Goal: Check status

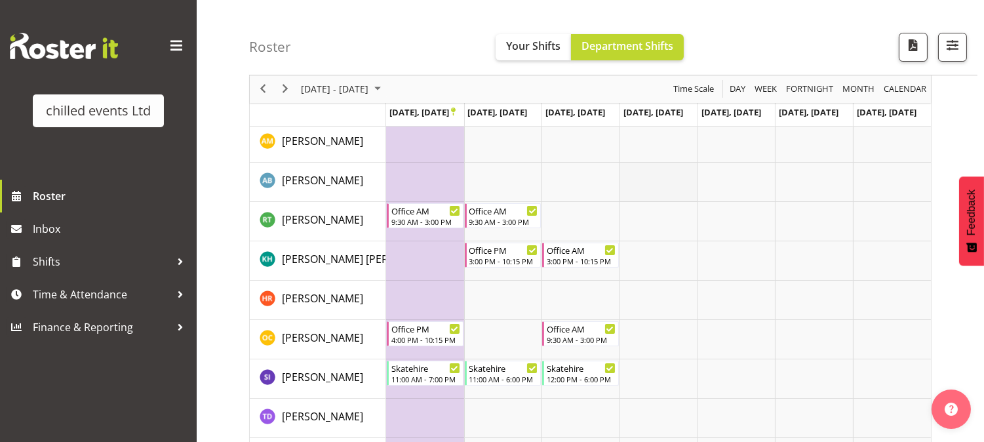
scroll to position [73, 0]
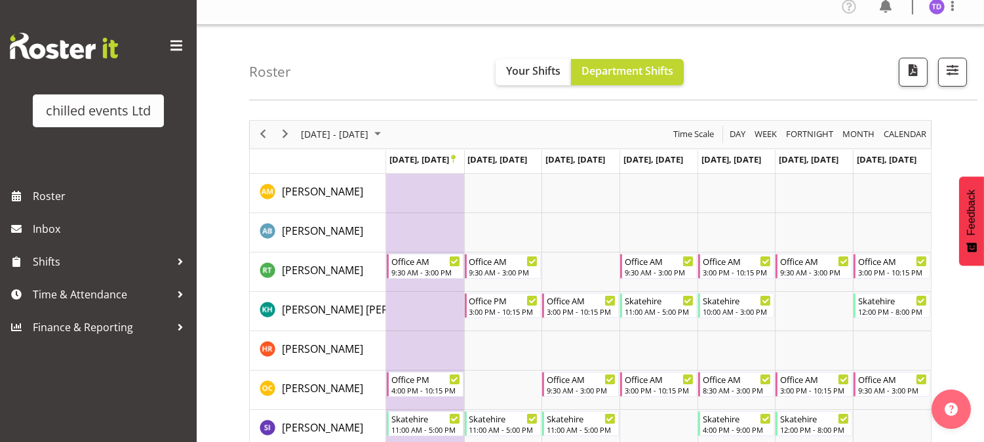
scroll to position [73, 0]
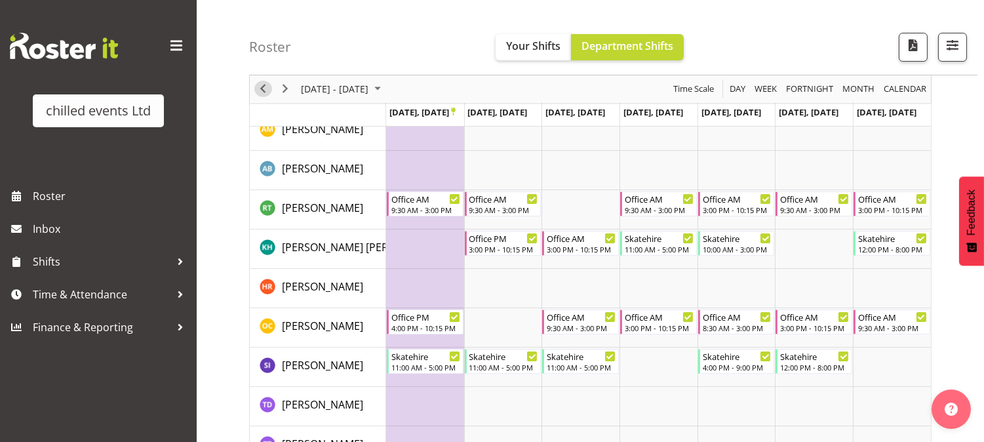
click at [267, 89] on span "Previous" at bounding box center [263, 89] width 16 height 16
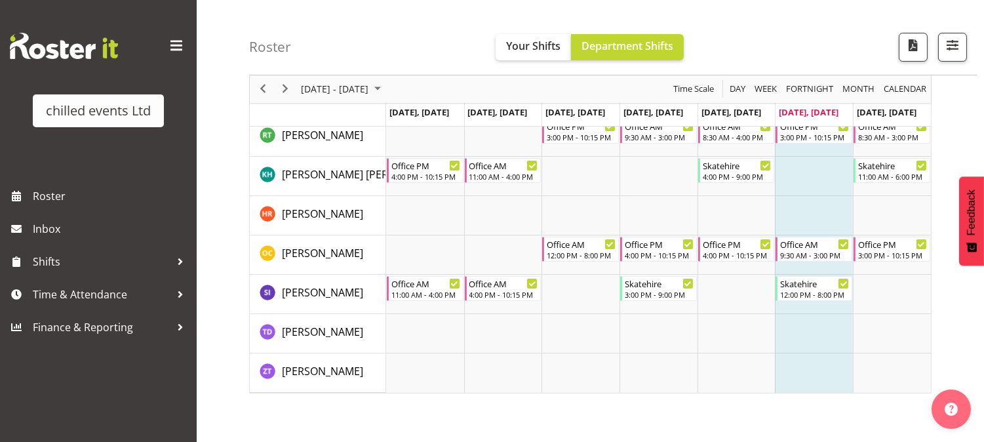
scroll to position [73, 0]
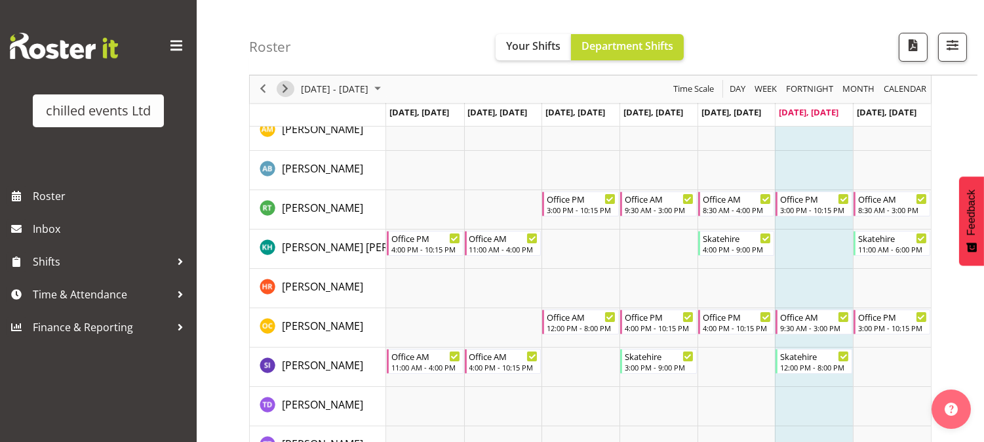
click at [285, 88] on span "Next" at bounding box center [285, 89] width 16 height 16
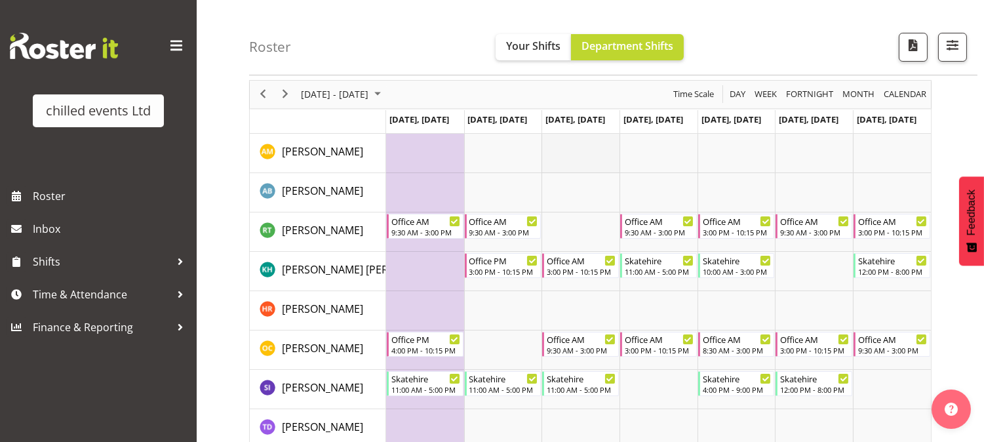
scroll to position [73, 0]
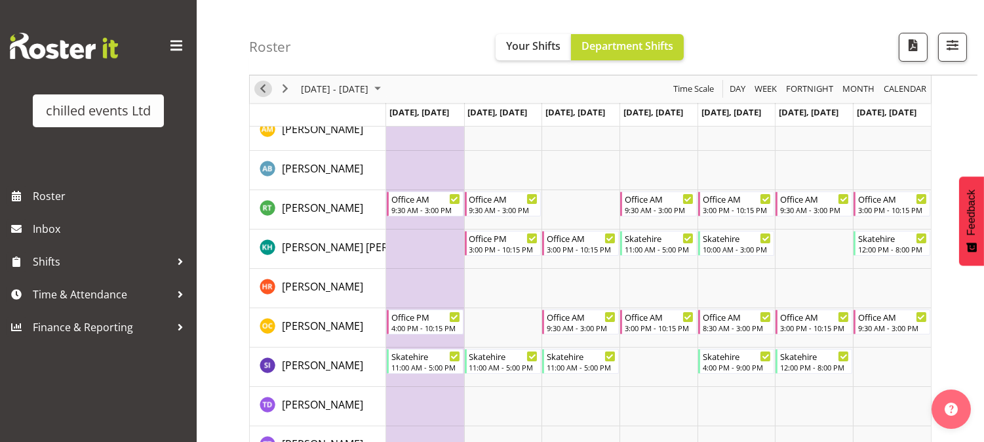
click at [266, 88] on span "Previous" at bounding box center [263, 89] width 16 height 16
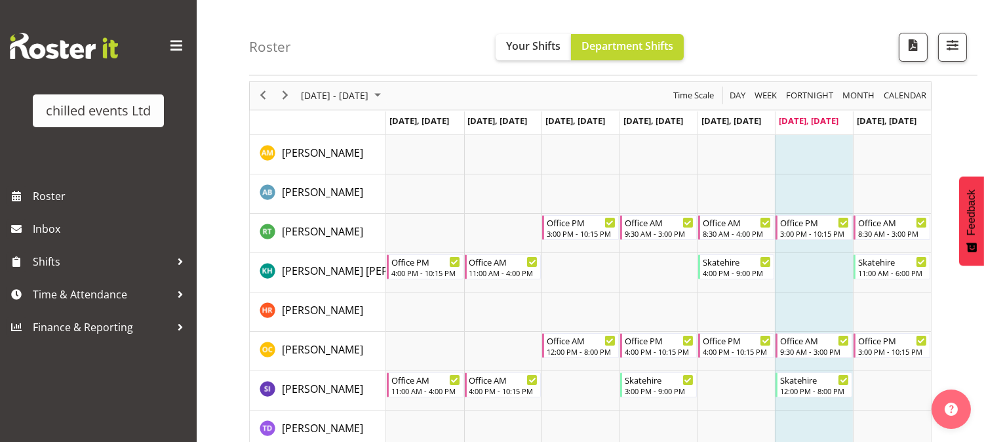
scroll to position [73, 0]
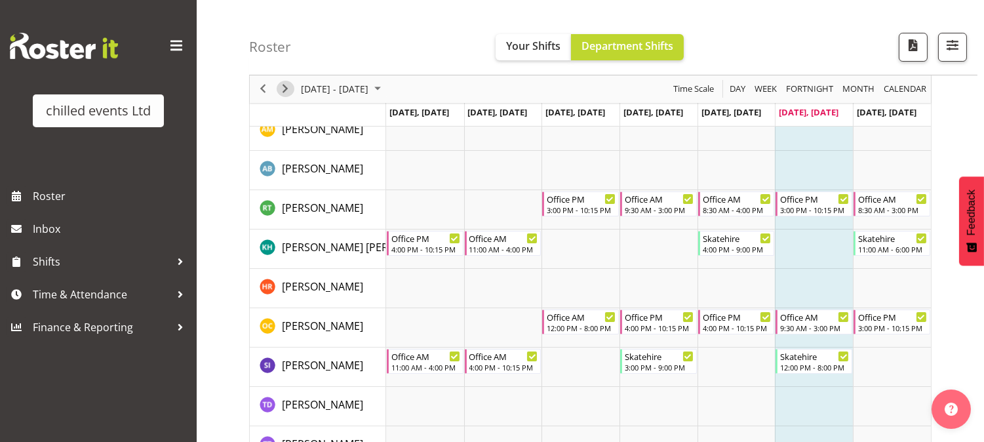
click at [282, 94] on span "Next" at bounding box center [285, 89] width 16 height 16
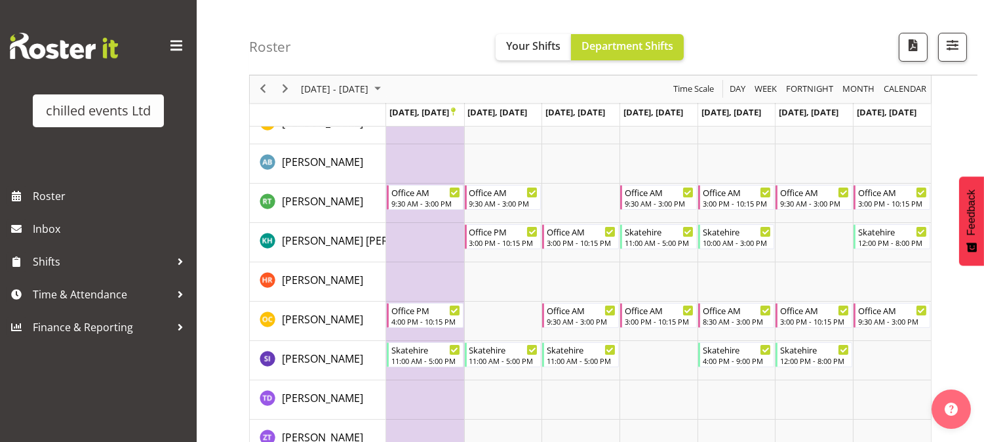
scroll to position [57, 0]
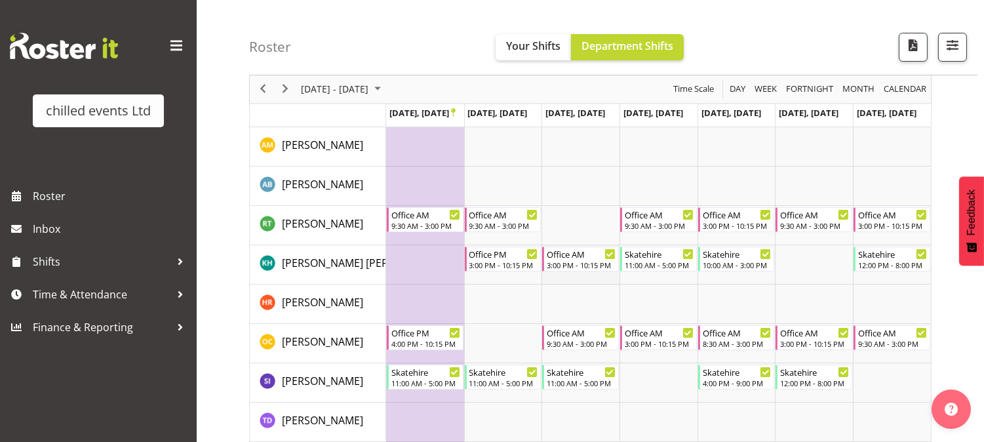
click at [594, 279] on td "Timeline Week of September 22, 2025" at bounding box center [580, 264] width 78 height 39
click at [665, 297] on td "Timeline Week of September 22, 2025" at bounding box center [658, 303] width 78 height 39
